Goal: Information Seeking & Learning: Find specific page/section

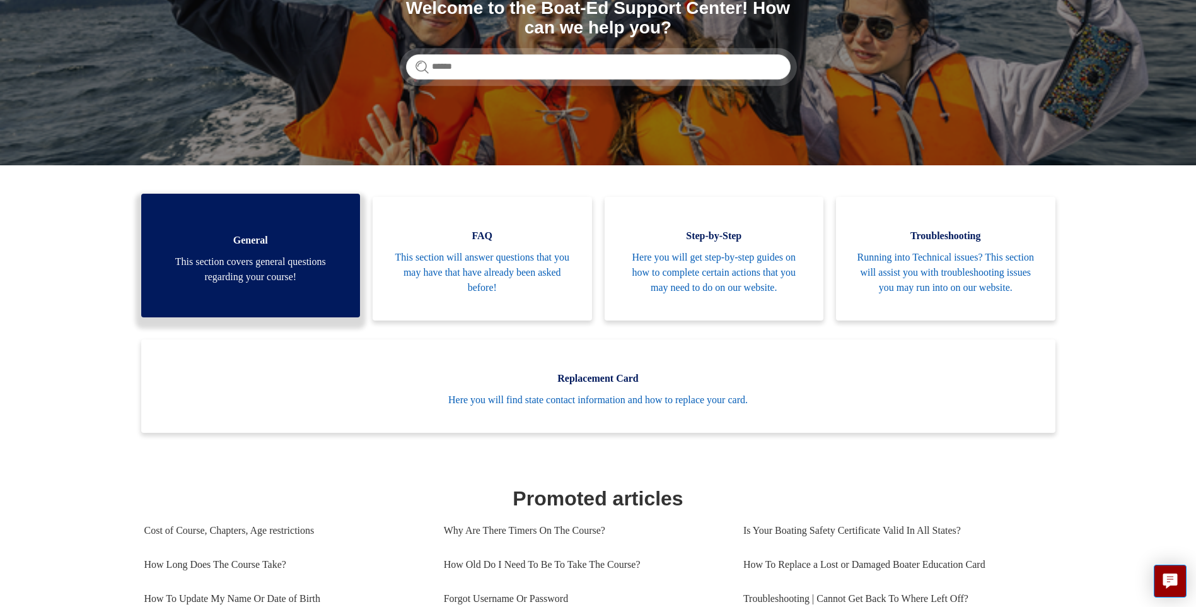
scroll to position [189, 0]
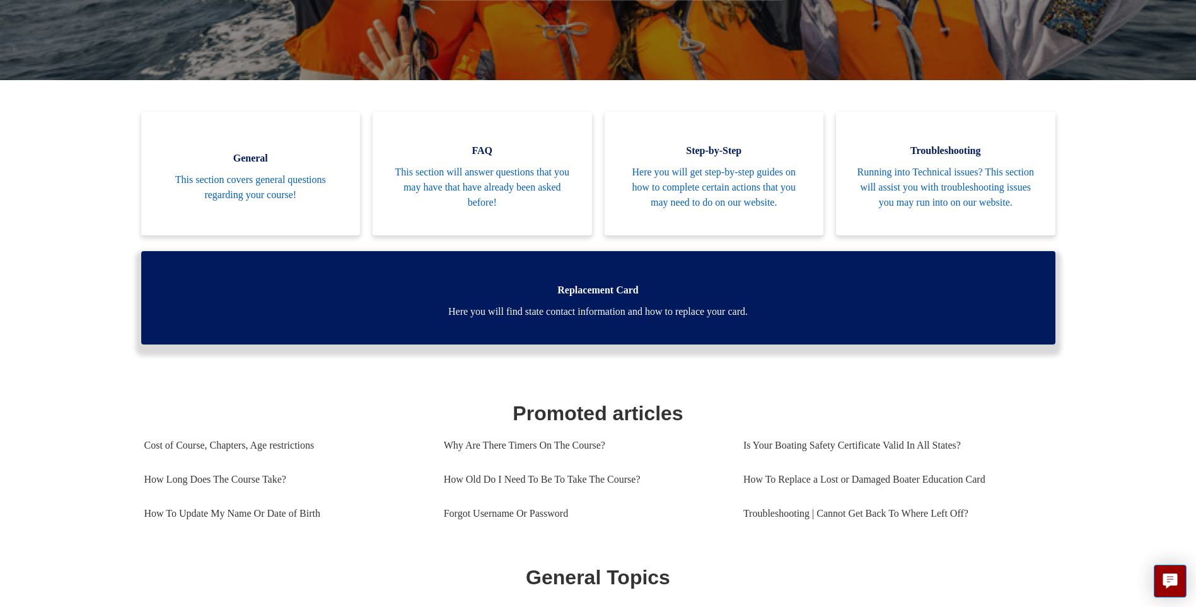
click at [594, 319] on span "Here you will find state contact information and how to replace your card." at bounding box center [598, 311] width 877 height 15
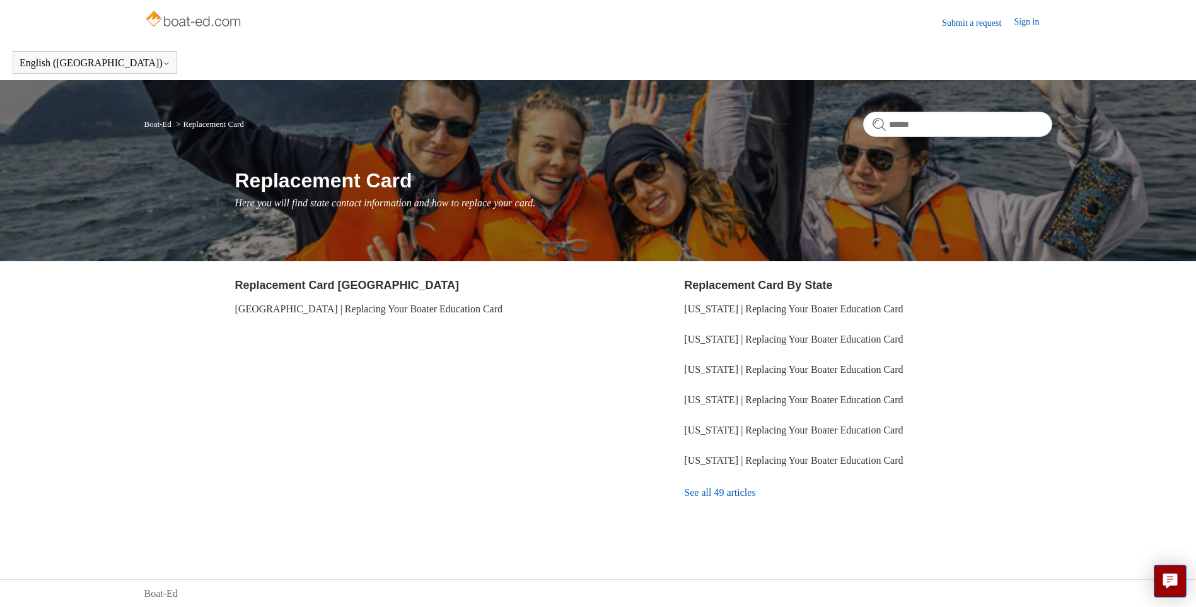
scroll to position [1, 0]
